Goal: Transaction & Acquisition: Book appointment/travel/reservation

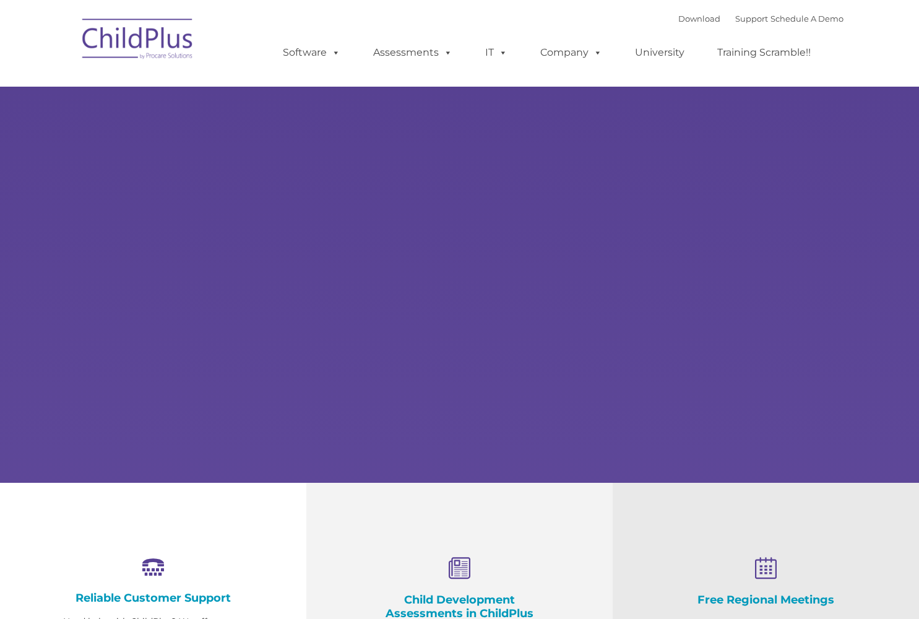
select select "MEDIUM"
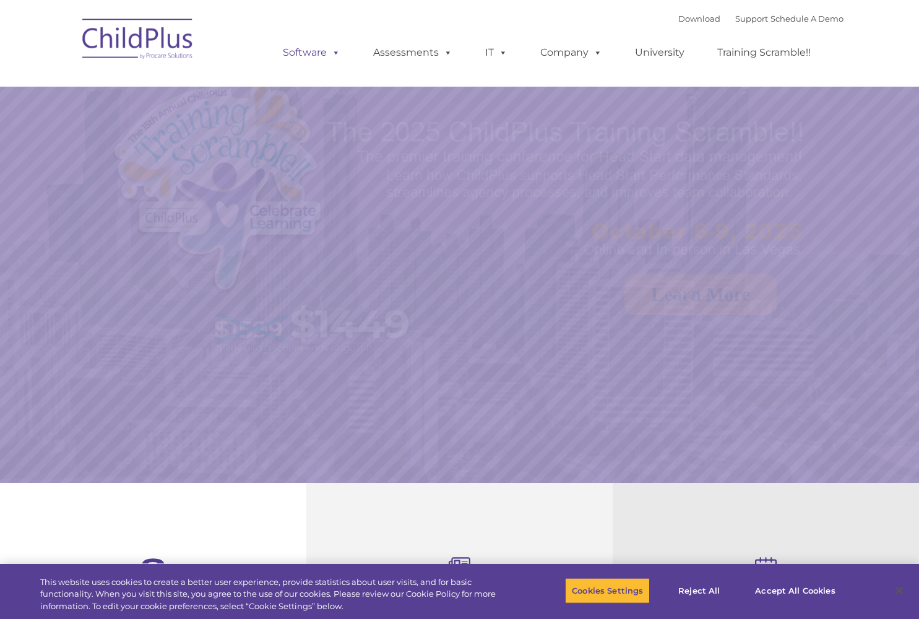
click at [312, 53] on link "Software" at bounding box center [311, 52] width 82 height 25
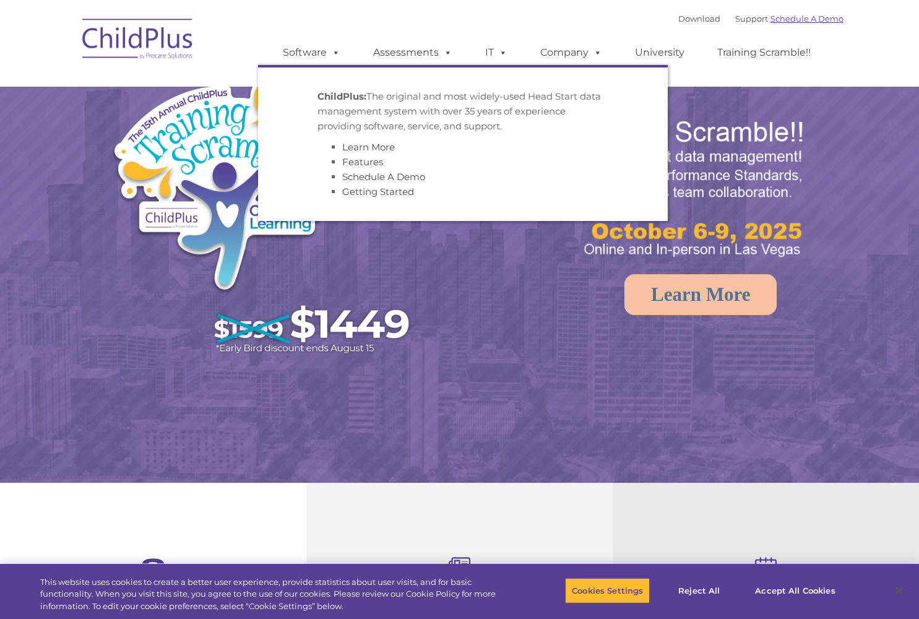
click at [806, 19] on link "Schedule A Demo" at bounding box center [806, 19] width 73 height 10
